Goal: Task Accomplishment & Management: Use online tool/utility

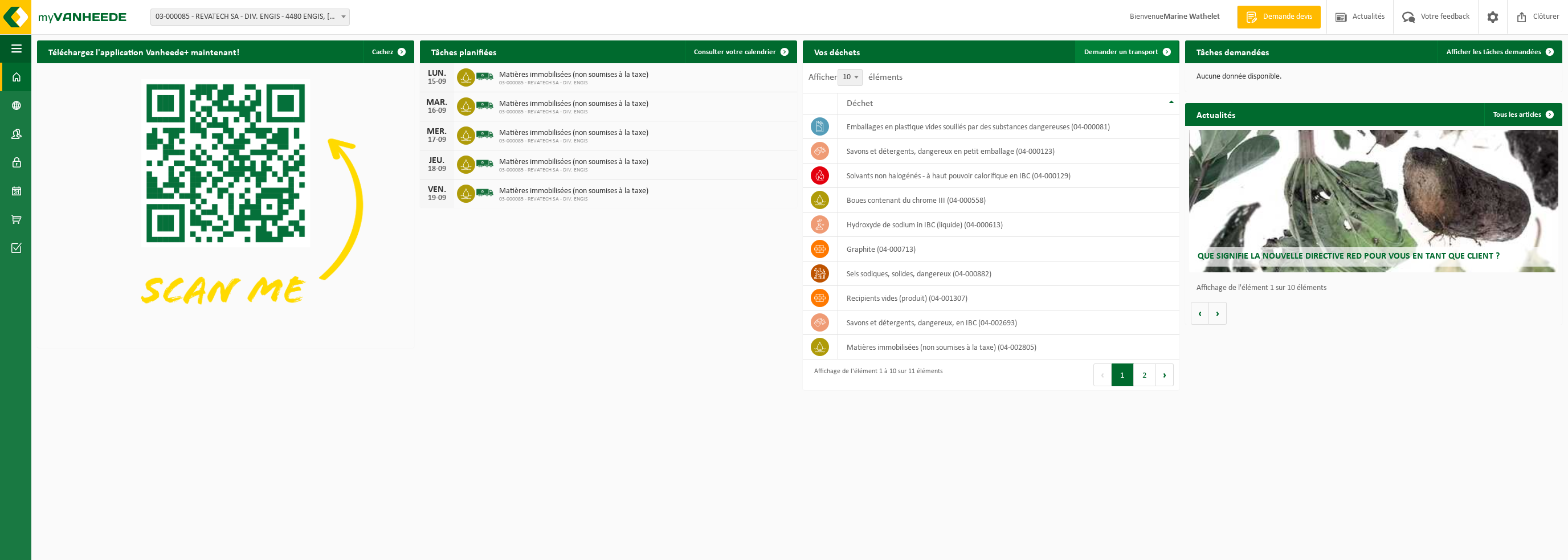
click at [1116, 55] on span "Demander un transport" at bounding box center [1121, 52] width 74 height 8
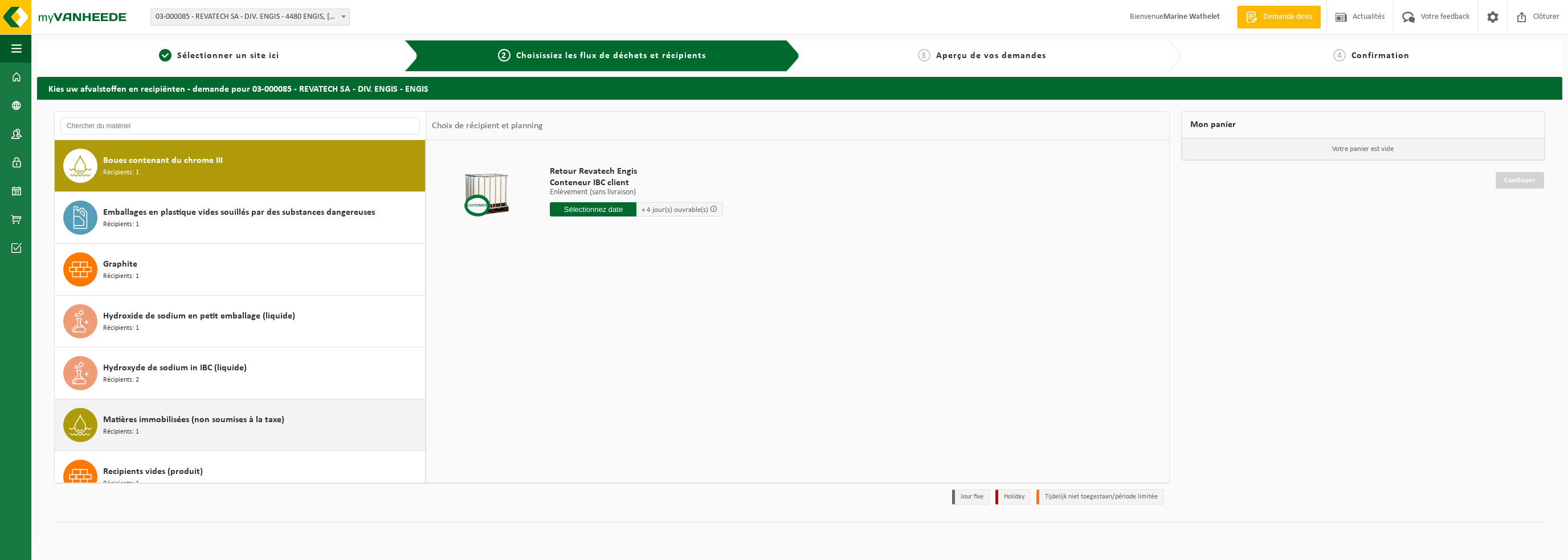
click at [171, 415] on span "Matières immobilisées (non soumises à la taxe)" at bounding box center [194, 420] width 181 height 14
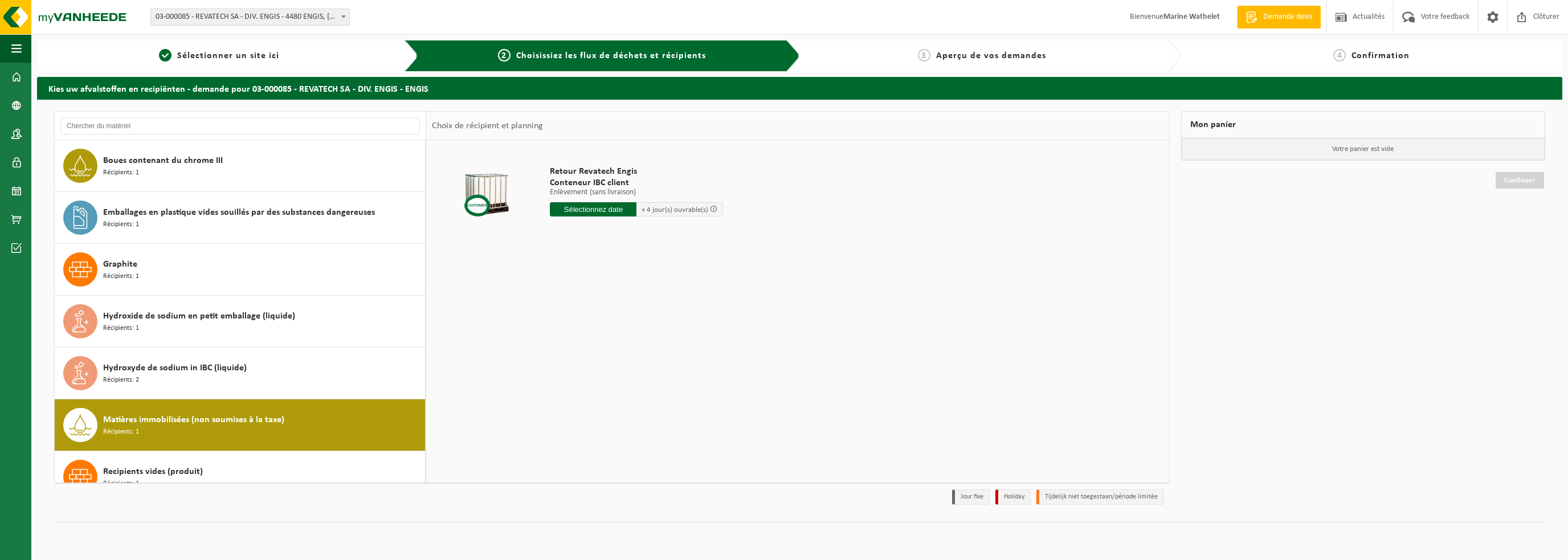
scroll to position [226, 0]
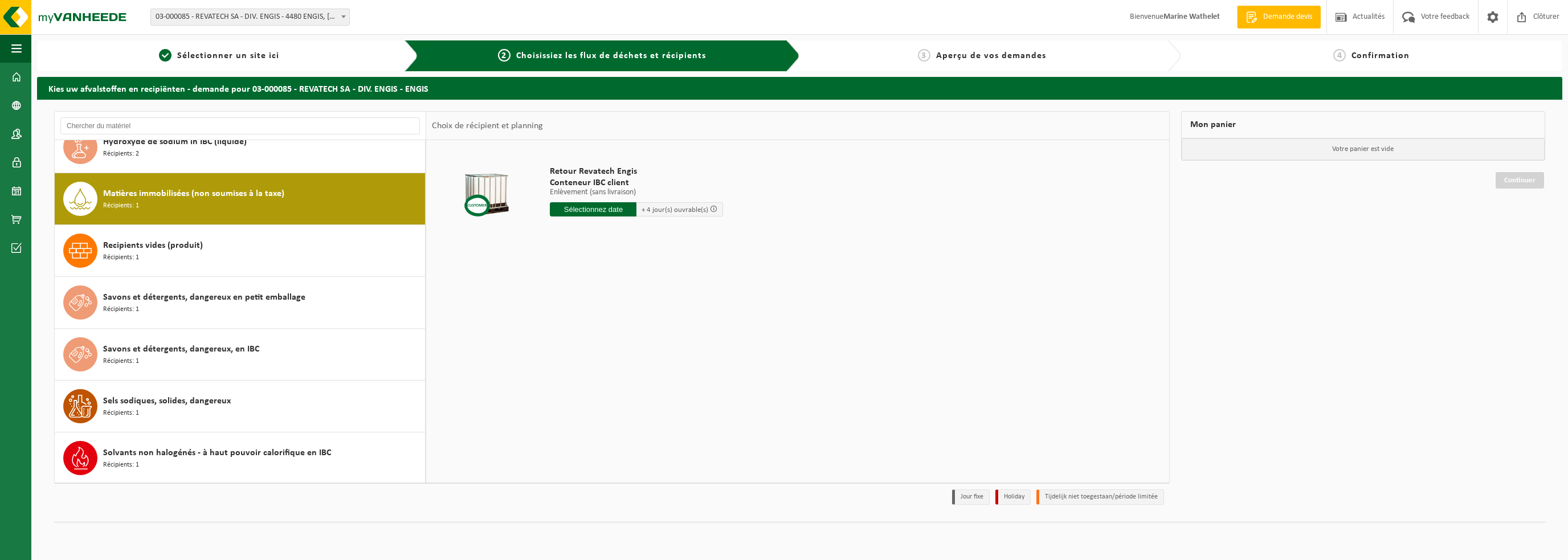
click at [613, 208] on input "text" at bounding box center [593, 209] width 87 height 15
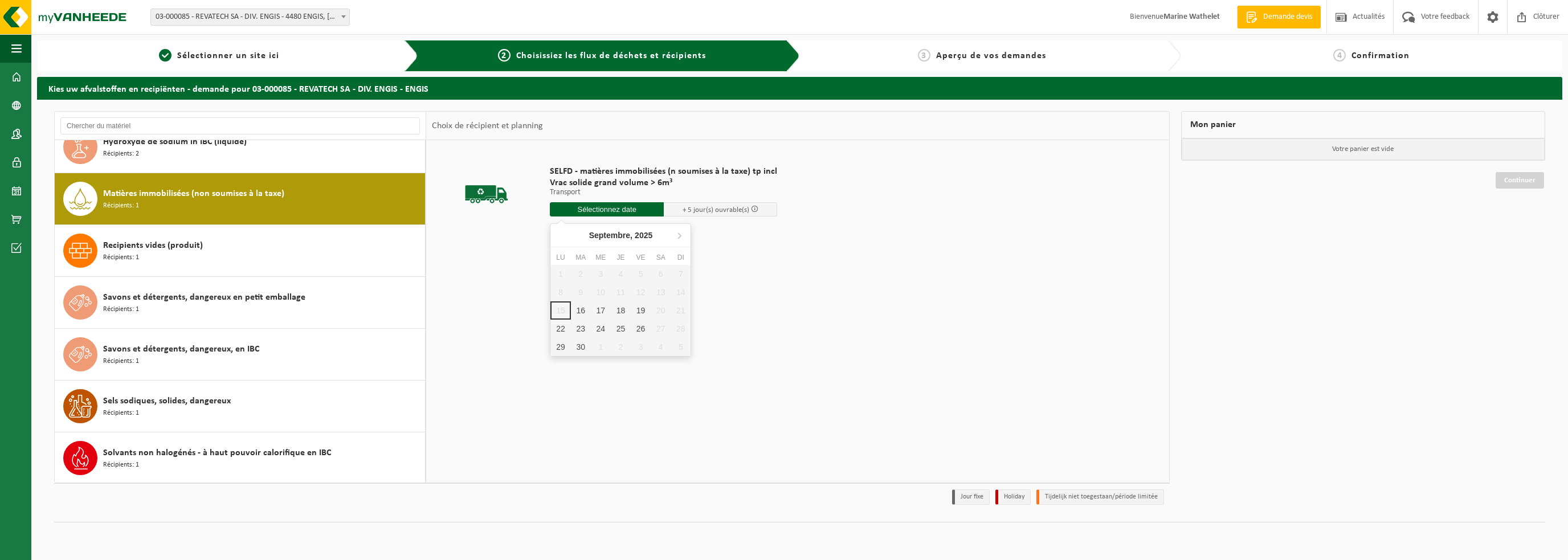
click at [590, 206] on input "text" at bounding box center [607, 209] width 114 height 15
click at [556, 325] on div "22" at bounding box center [559, 328] width 20 height 18
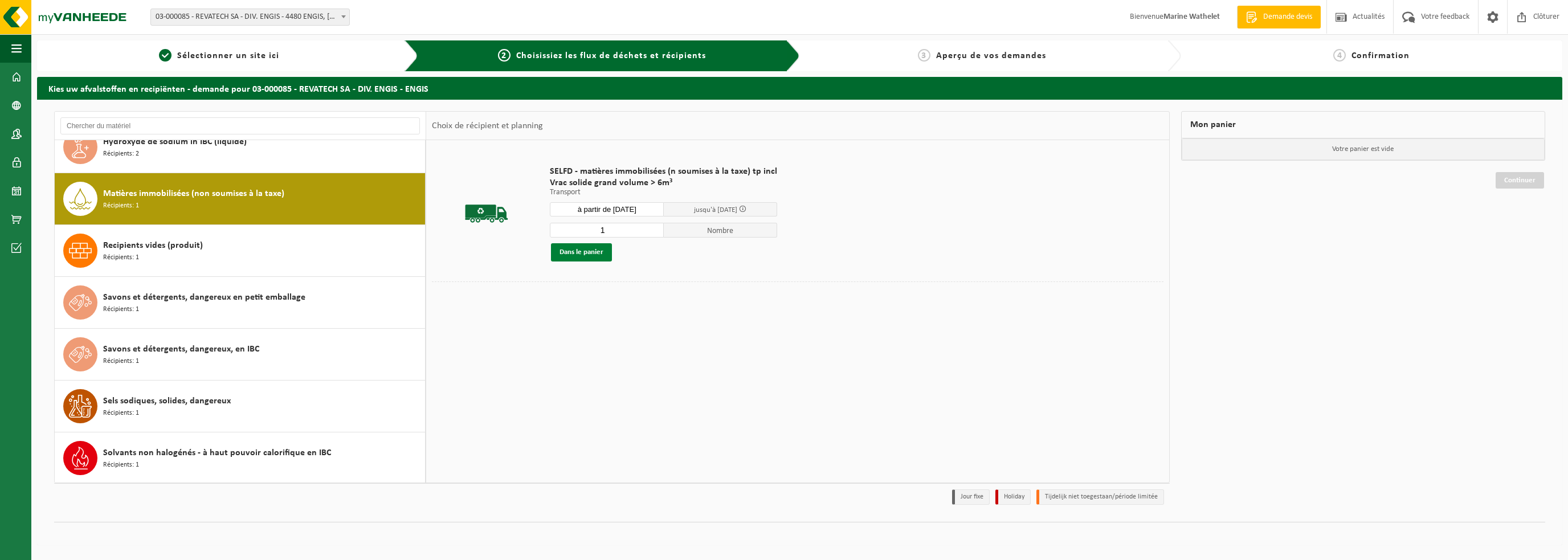
click at [596, 257] on button "Dans le panier" at bounding box center [581, 252] width 61 height 18
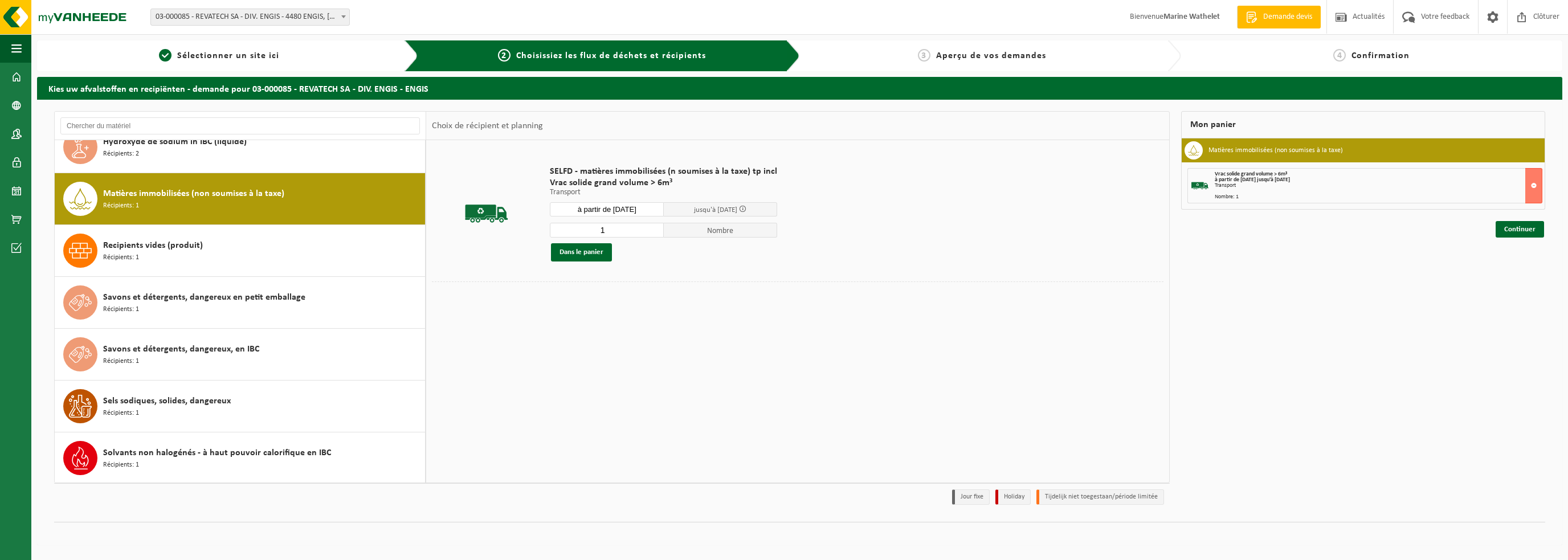
click at [597, 216] on input "à partir de 2025-09-22" at bounding box center [607, 209] width 114 height 15
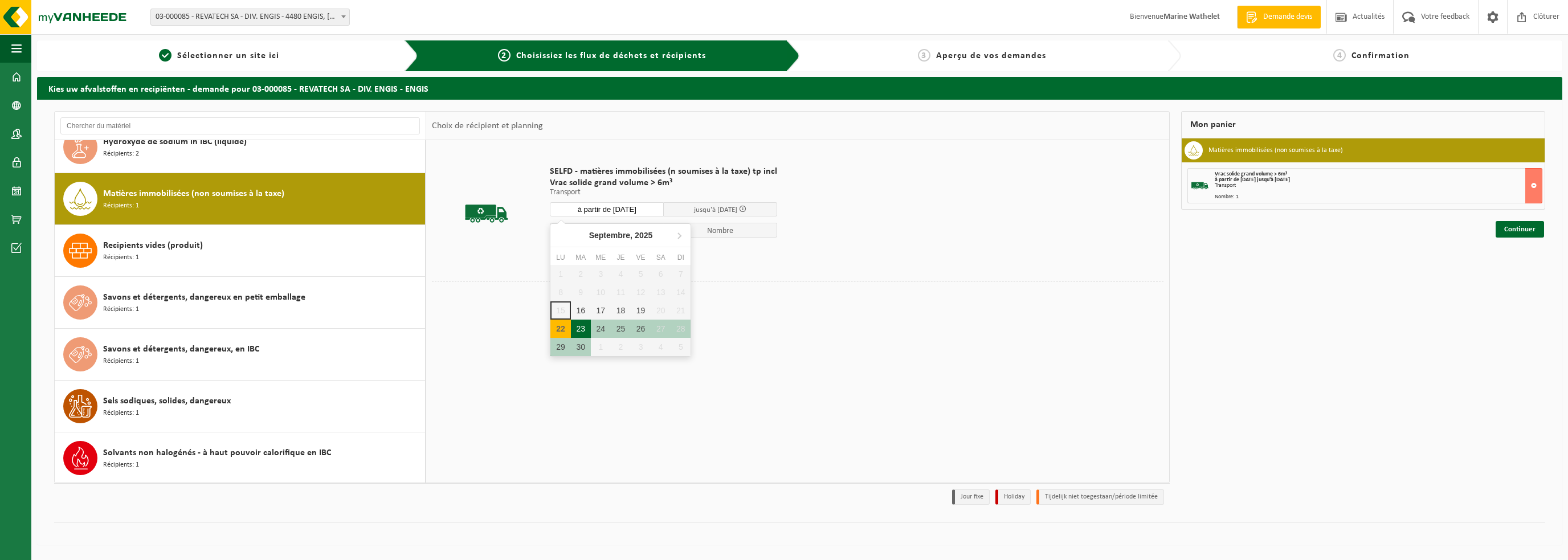
click at [583, 325] on div "23" at bounding box center [580, 328] width 20 height 18
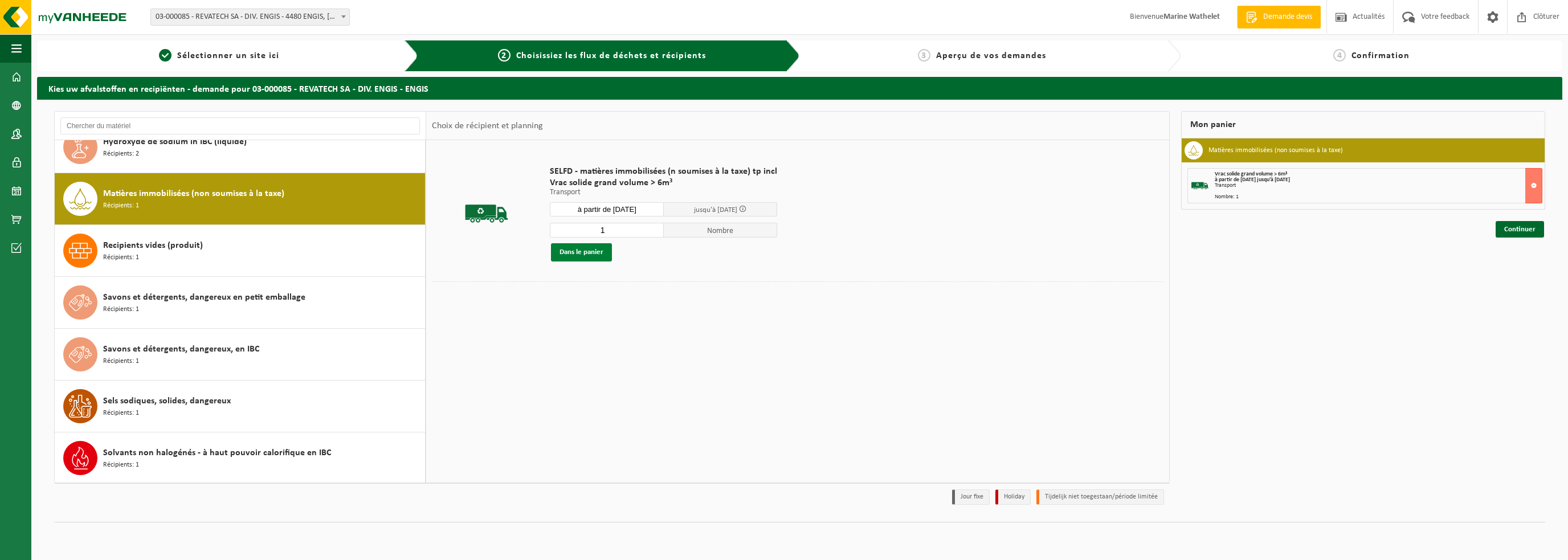
click at [576, 249] on button "Dans le panier" at bounding box center [581, 252] width 61 height 18
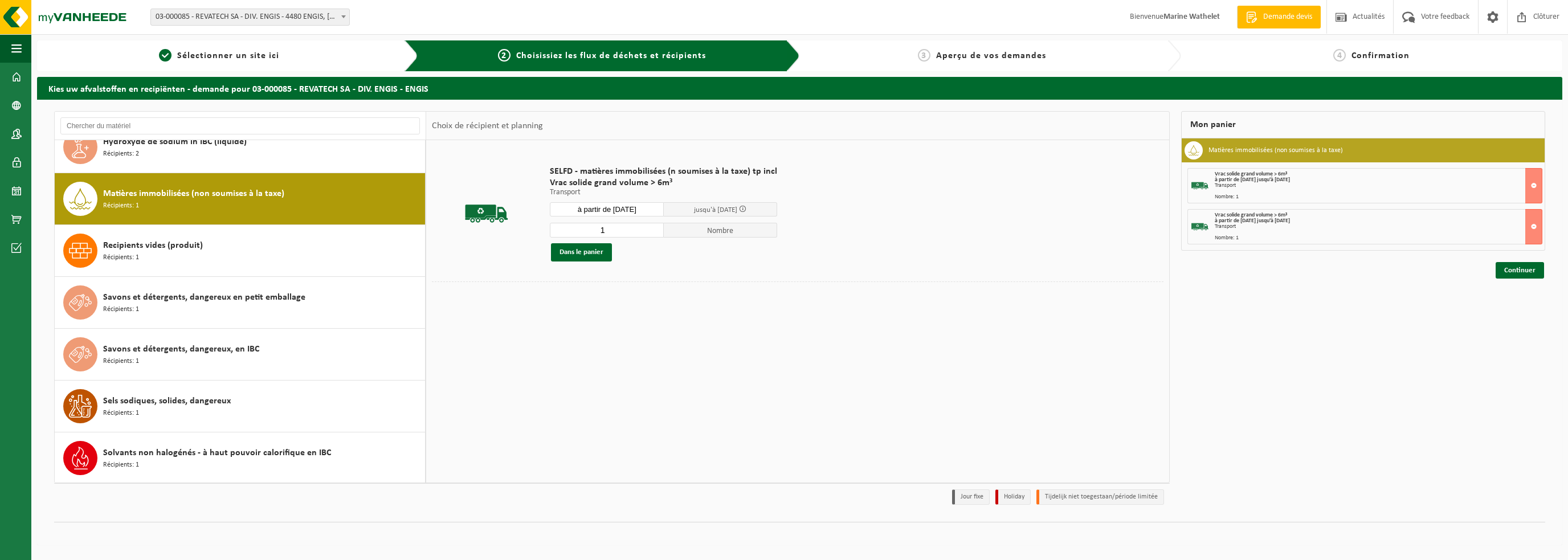
click at [577, 209] on input "à partir de 2025-09-23" at bounding box center [607, 209] width 114 height 15
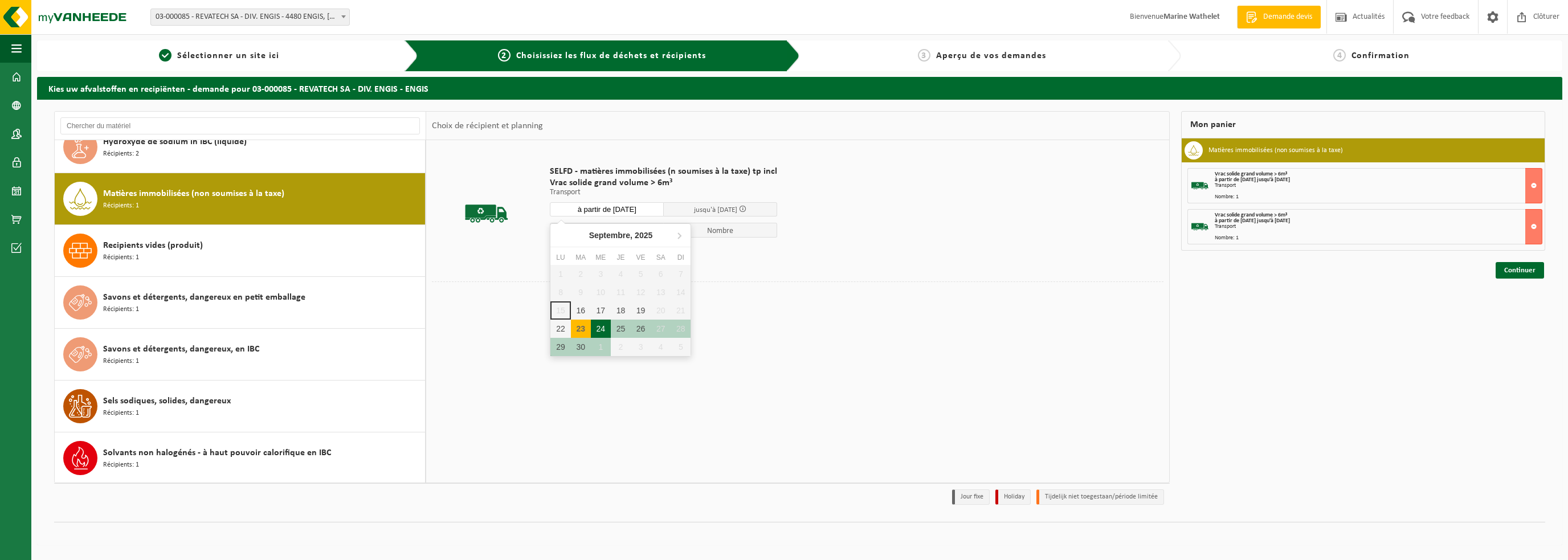
click at [597, 322] on div "24" at bounding box center [600, 328] width 20 height 18
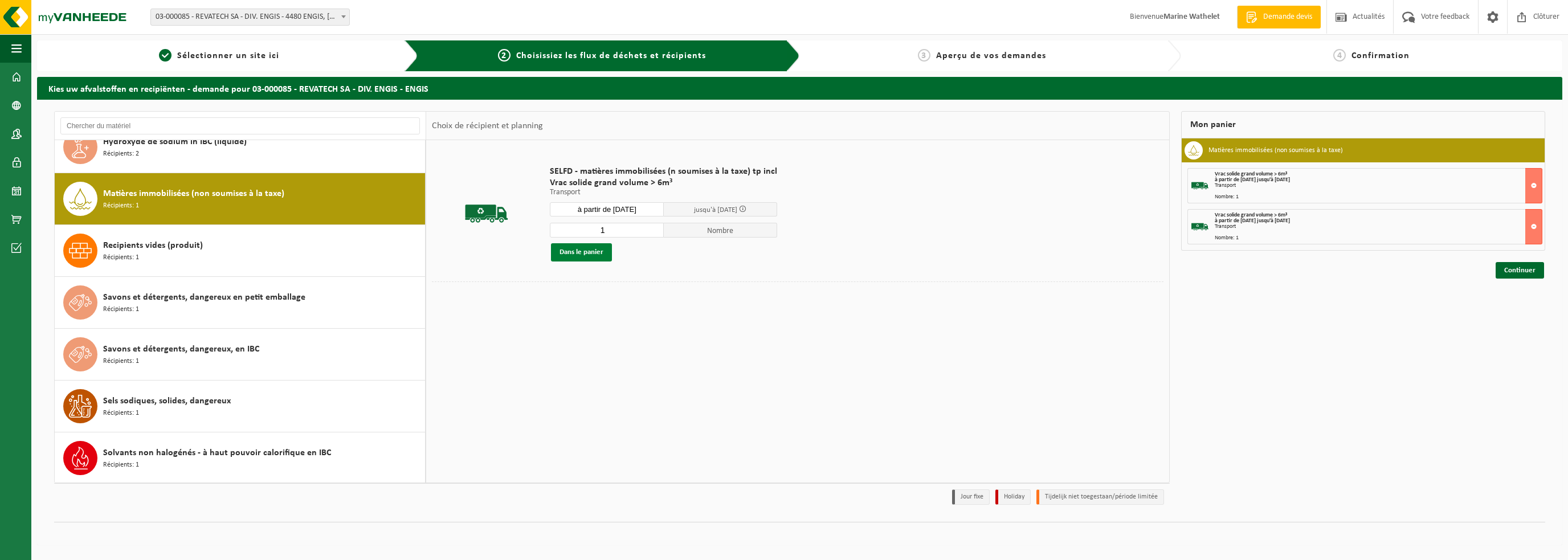
click at [578, 245] on button "Dans le panier" at bounding box center [581, 252] width 61 height 18
click at [574, 210] on input "à partir de 2025-09-24" at bounding box center [607, 209] width 114 height 15
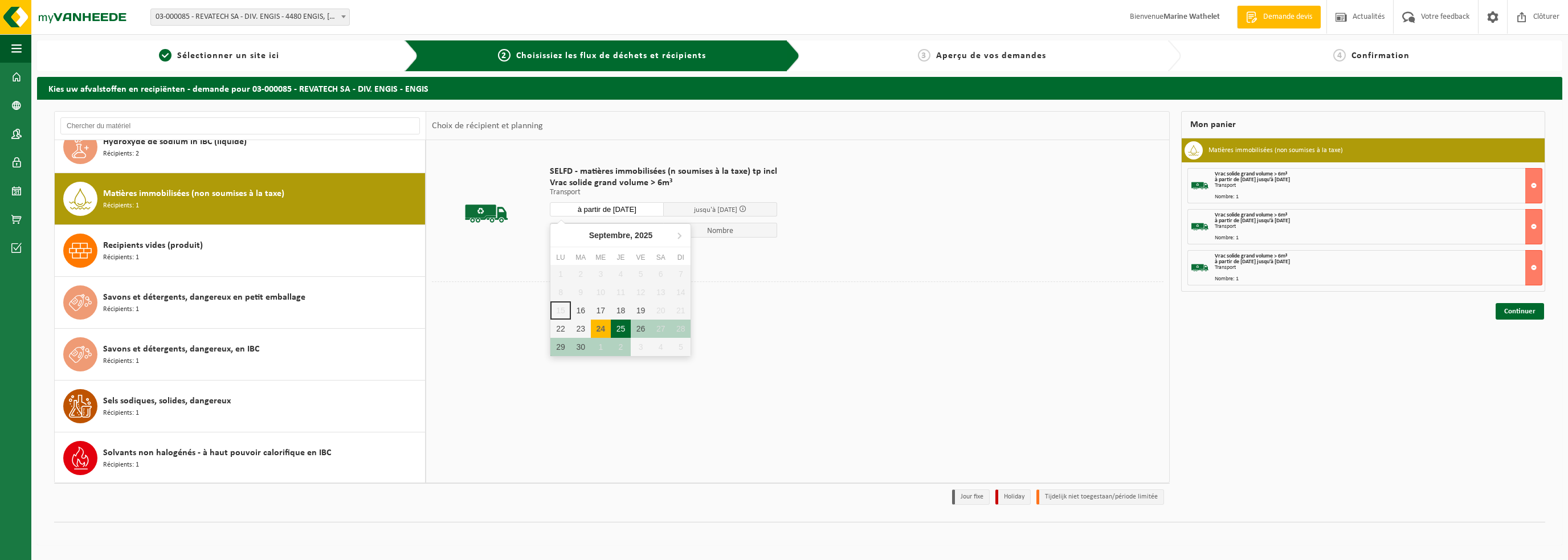
click at [622, 329] on div "25" at bounding box center [620, 328] width 20 height 18
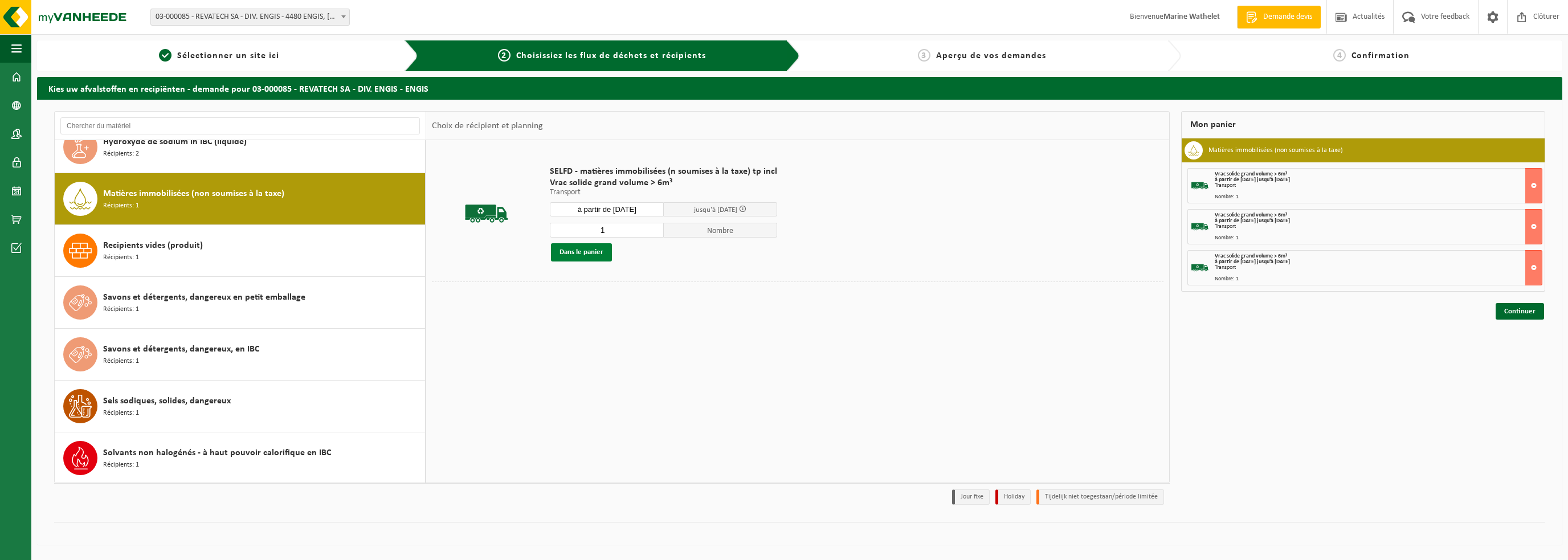
click at [583, 245] on button "Dans le panier" at bounding box center [581, 252] width 61 height 18
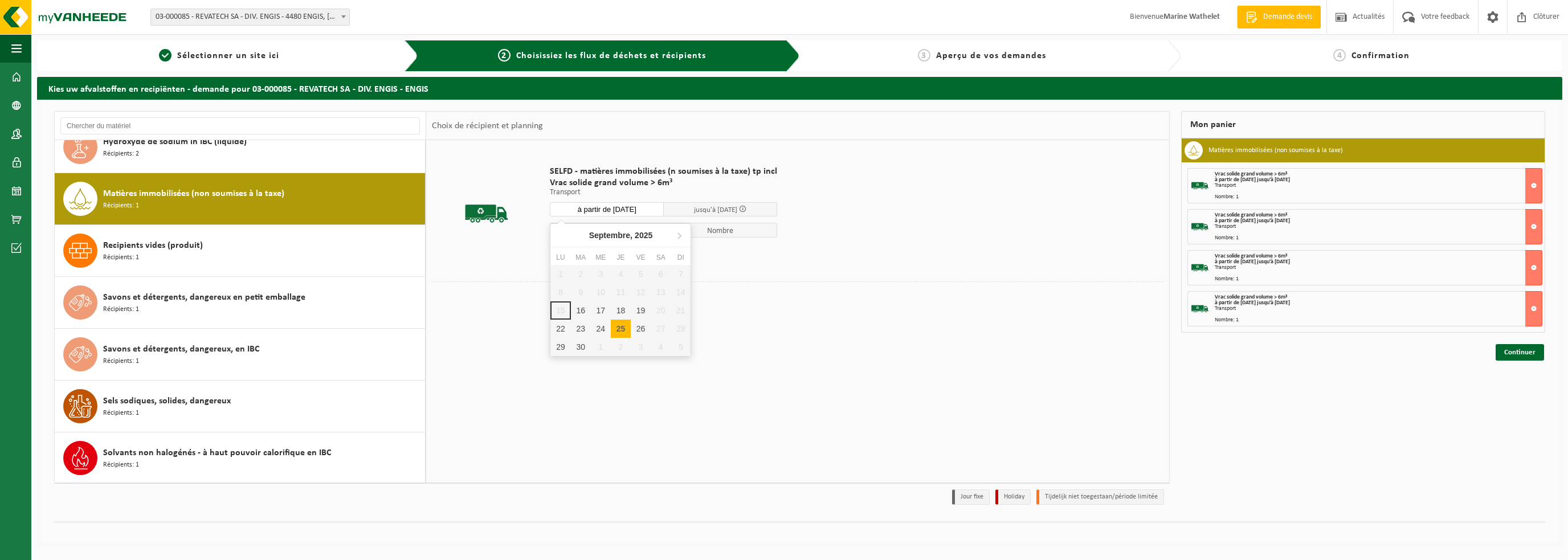
click at [592, 210] on input "à partir de 2025-09-25" at bounding box center [607, 209] width 114 height 15
click at [639, 323] on div "26" at bounding box center [640, 328] width 20 height 18
type input "à partir de 2025-09-26"
click at [604, 250] on button "Dans le panier" at bounding box center [581, 252] width 61 height 18
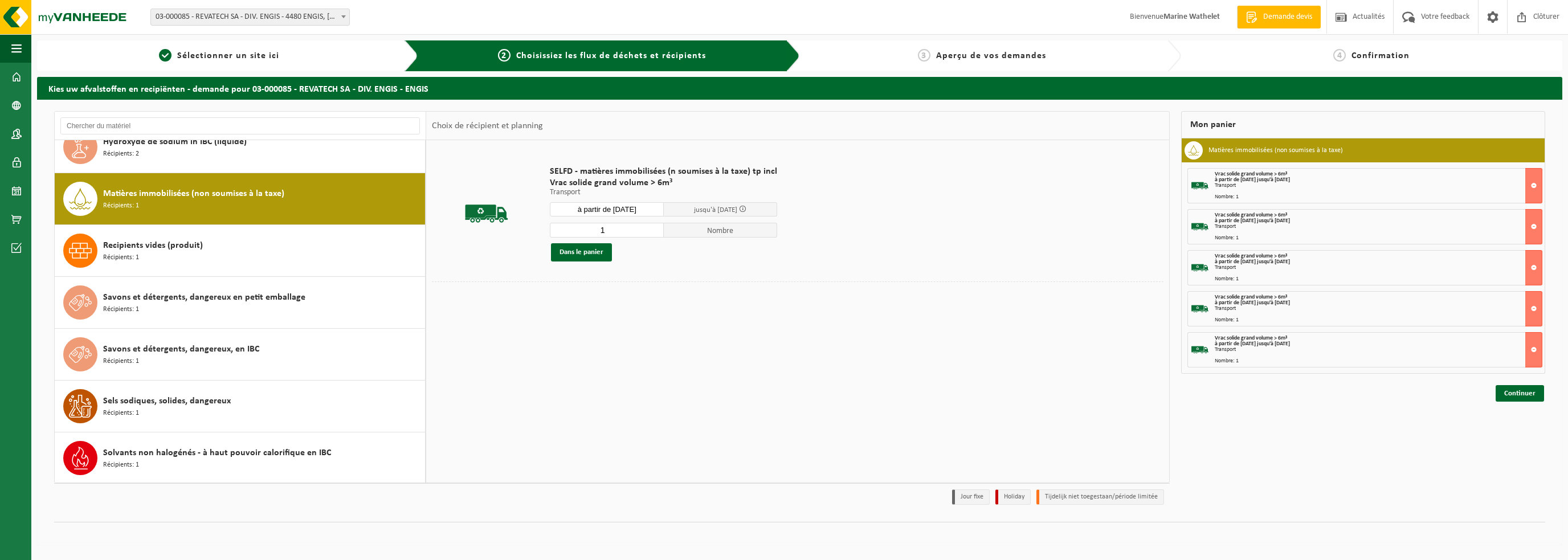
click at [1527, 400] on div "Mon panier Matières immobilisées (non soumises à la taxe) Vrac solide grand vol…" at bounding box center [1362, 311] width 375 height 399
click at [1531, 396] on link "Continuer" at bounding box center [1519, 392] width 48 height 16
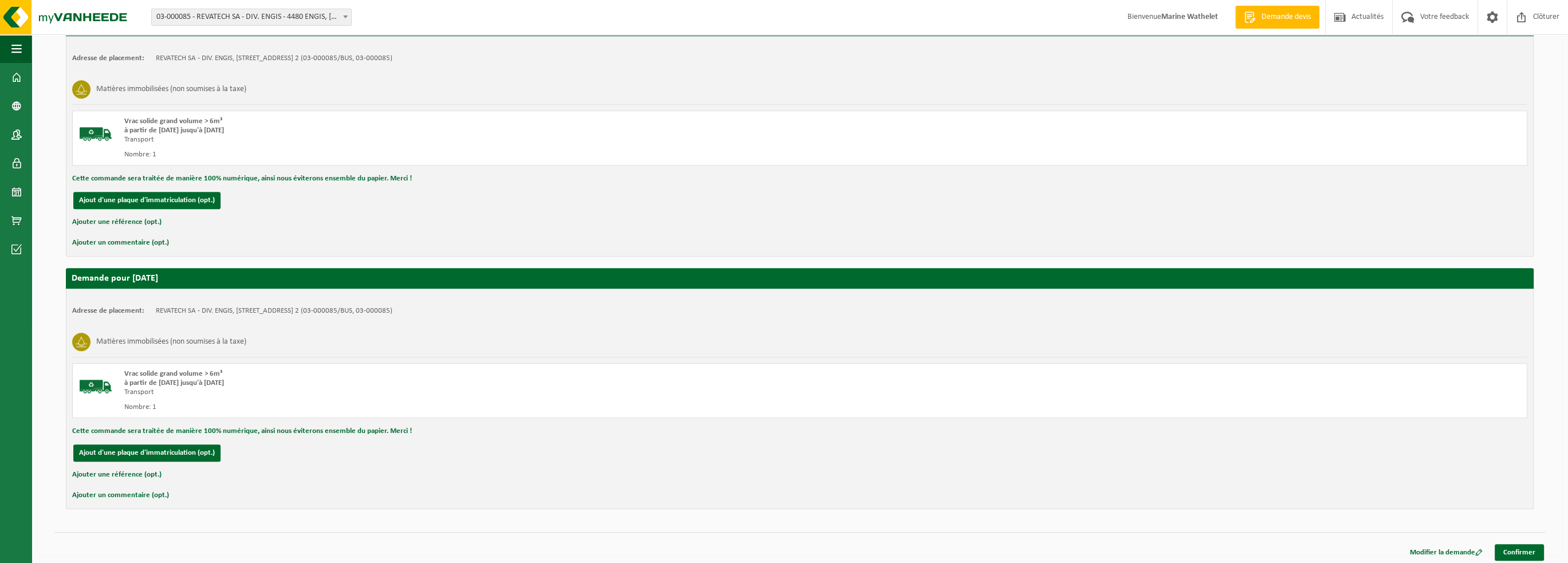
scroll to position [978, 0]
click at [1533, 549] on link "Confirmer" at bounding box center [1519, 551] width 49 height 16
